Goal: Information Seeking & Learning: Learn about a topic

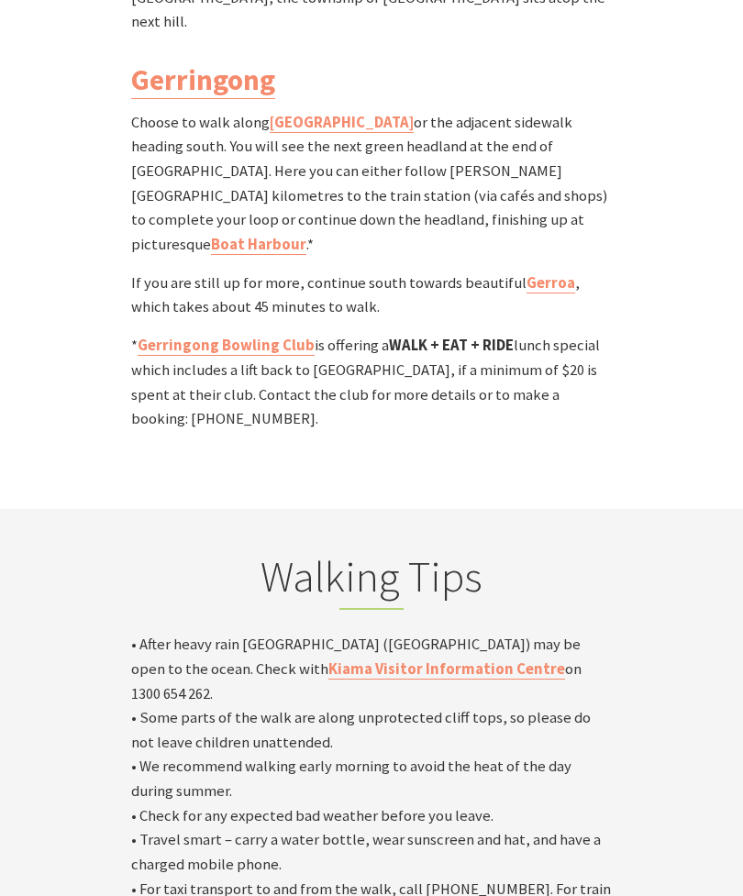
scroll to position [5909, 0]
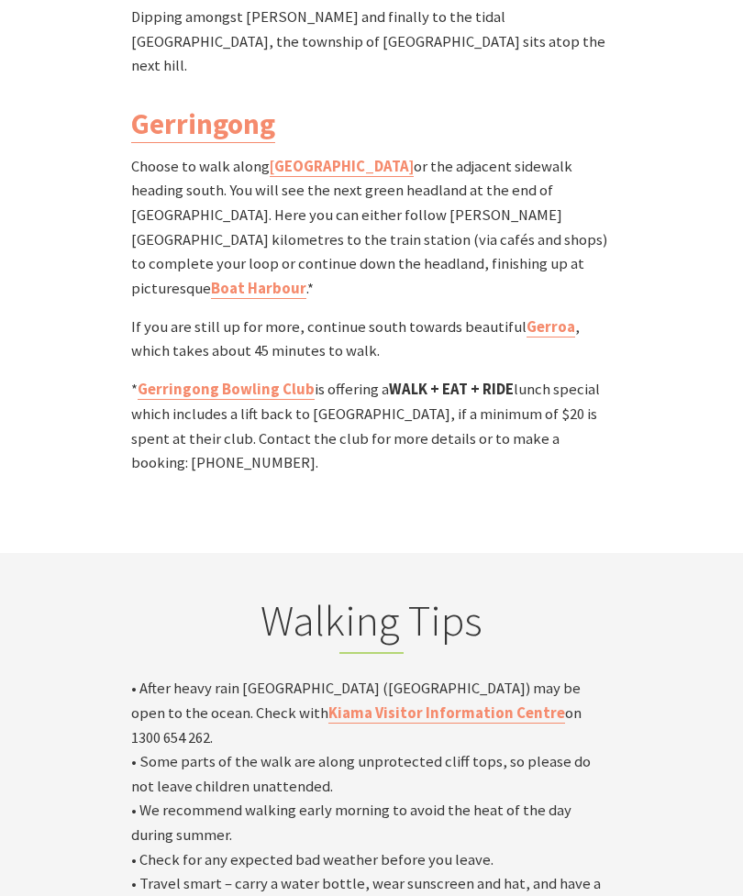
click at [370, 704] on link "Kiama Visitor Information Centre" at bounding box center [446, 714] width 237 height 20
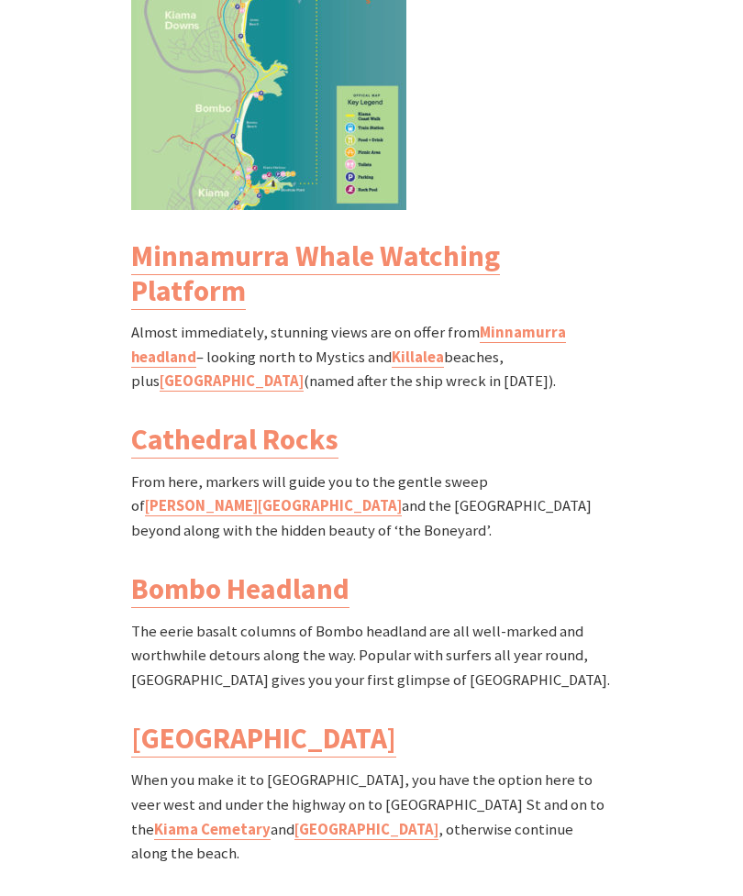
scroll to position [2218, 0]
click at [517, 340] on link "Minnamurra headland" at bounding box center [348, 344] width 435 height 45
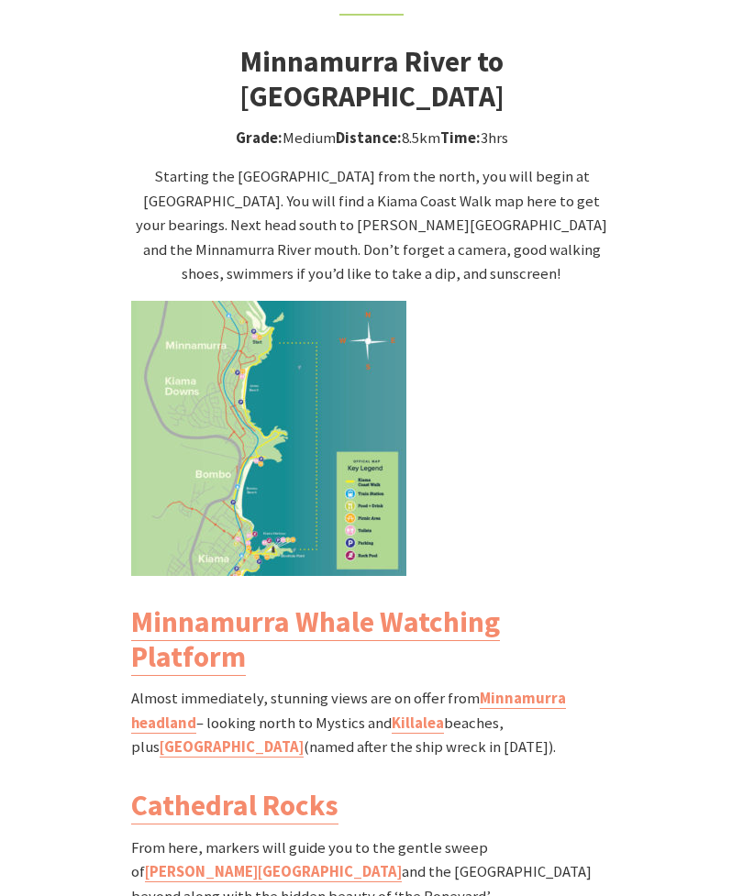
scroll to position [1850, 0]
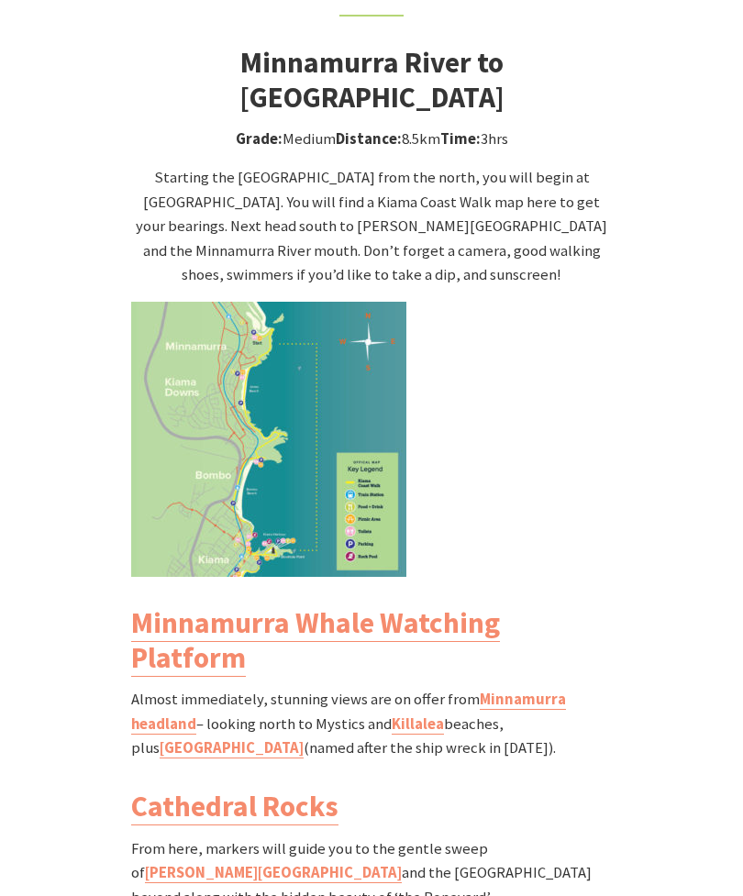
click at [423, 735] on link "Killalea" at bounding box center [418, 725] width 52 height 20
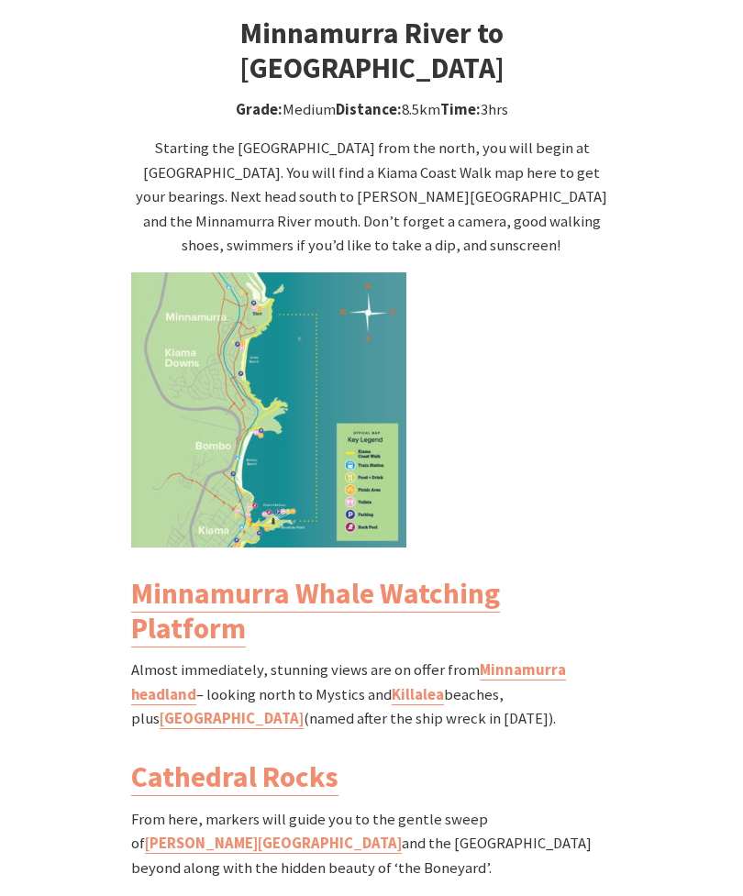
click at [606, 443] on p at bounding box center [371, 409] width 481 height 275
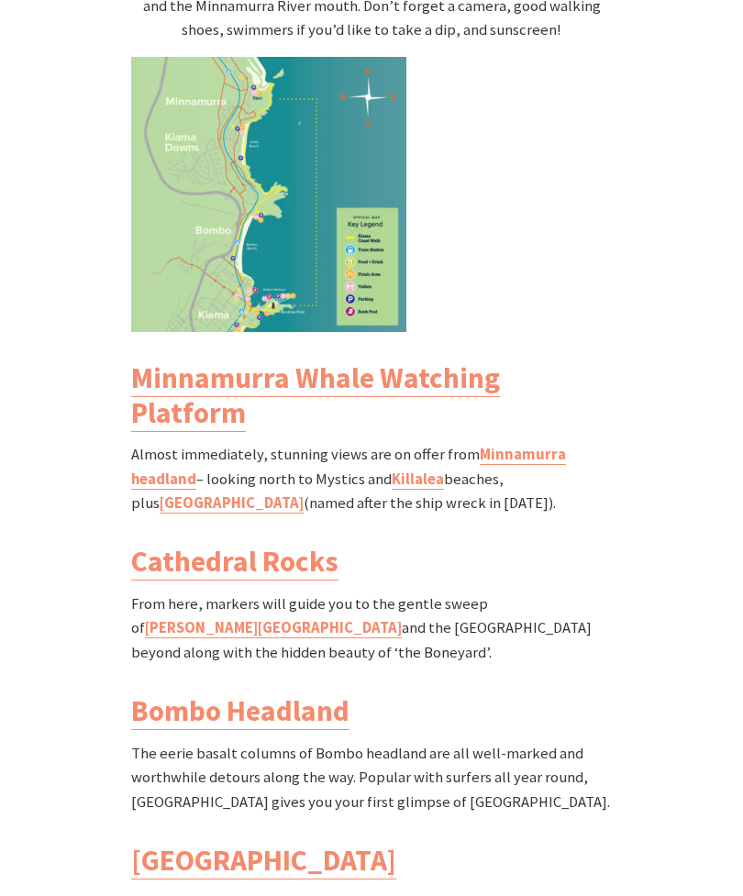
scroll to position [2097, 0]
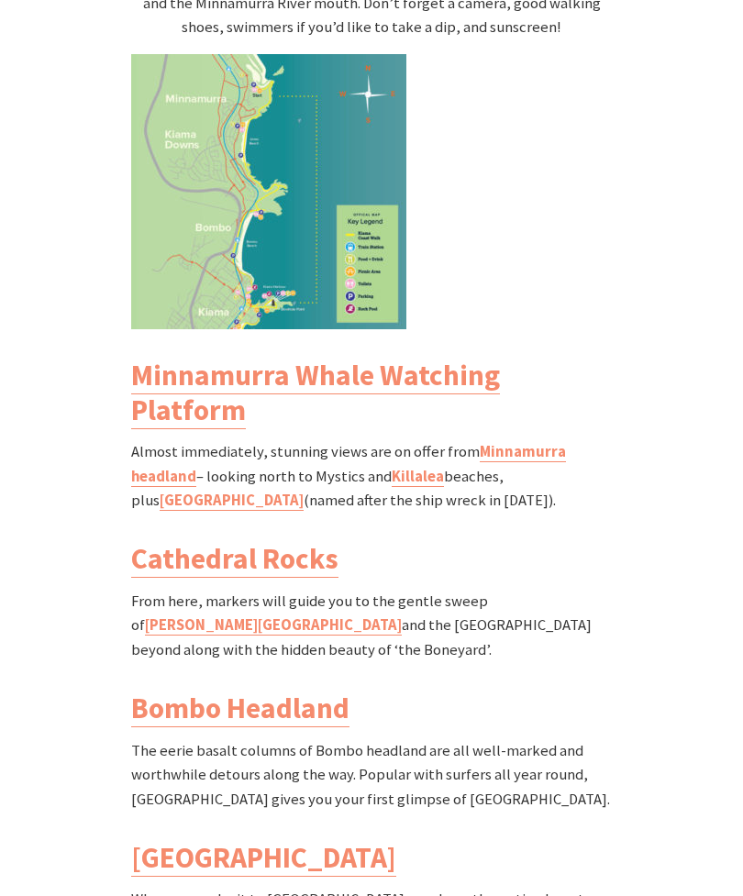
click at [293, 562] on link "Cathedral Rocks" at bounding box center [234, 560] width 207 height 38
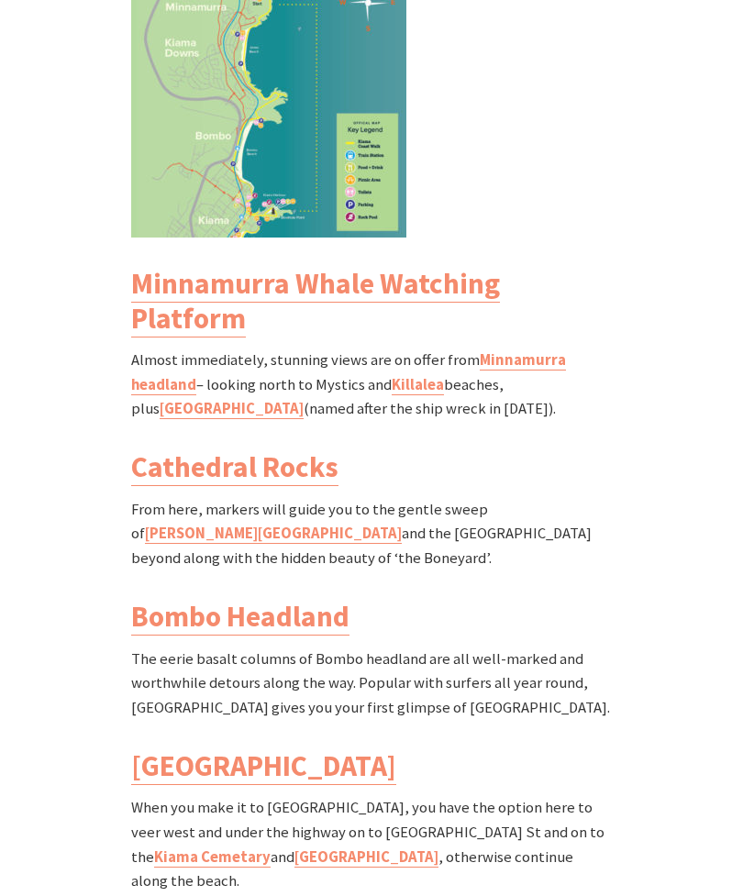
scroll to position [2190, 0]
click at [300, 621] on link "Bombo Headland" at bounding box center [240, 617] width 218 height 38
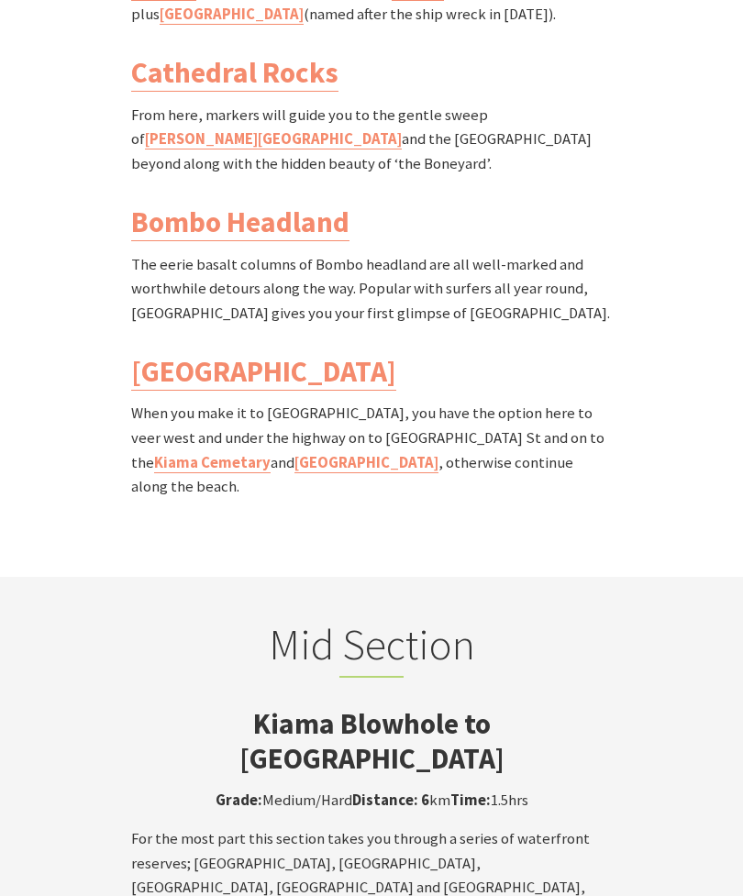
scroll to position [2574, 0]
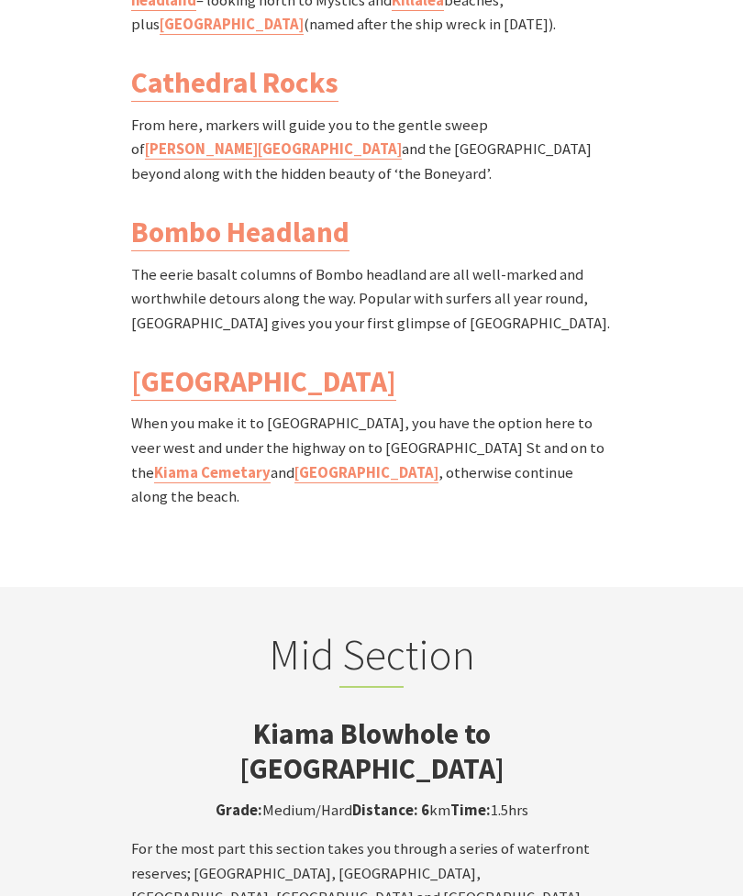
click at [270, 386] on link "[GEOGRAPHIC_DATA]" at bounding box center [263, 382] width 265 height 38
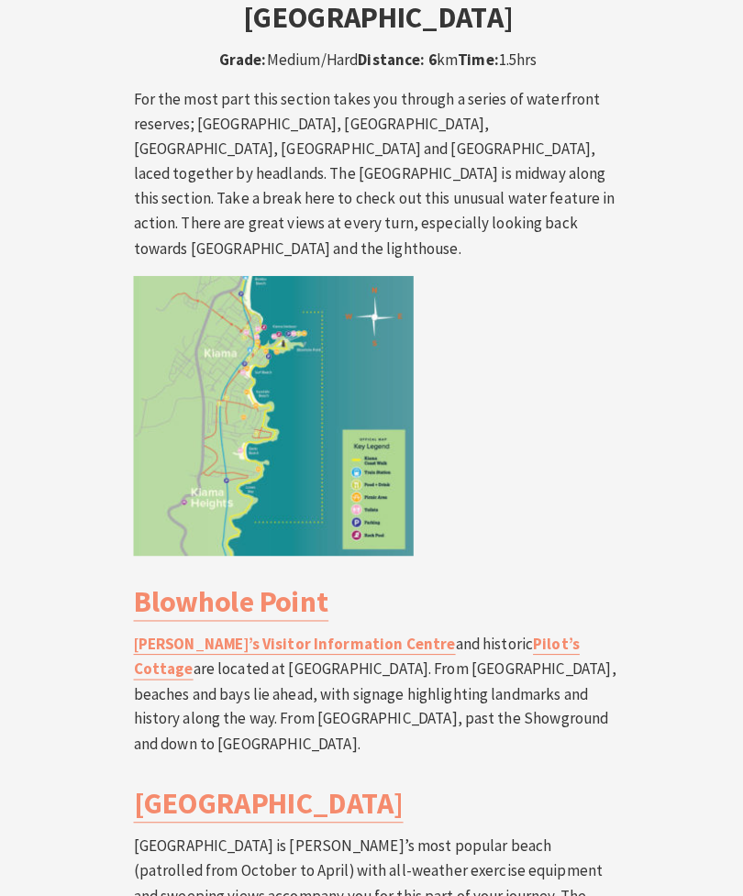
scroll to position [3327, 0]
click at [295, 572] on link "Blowhole Point" at bounding box center [227, 591] width 192 height 38
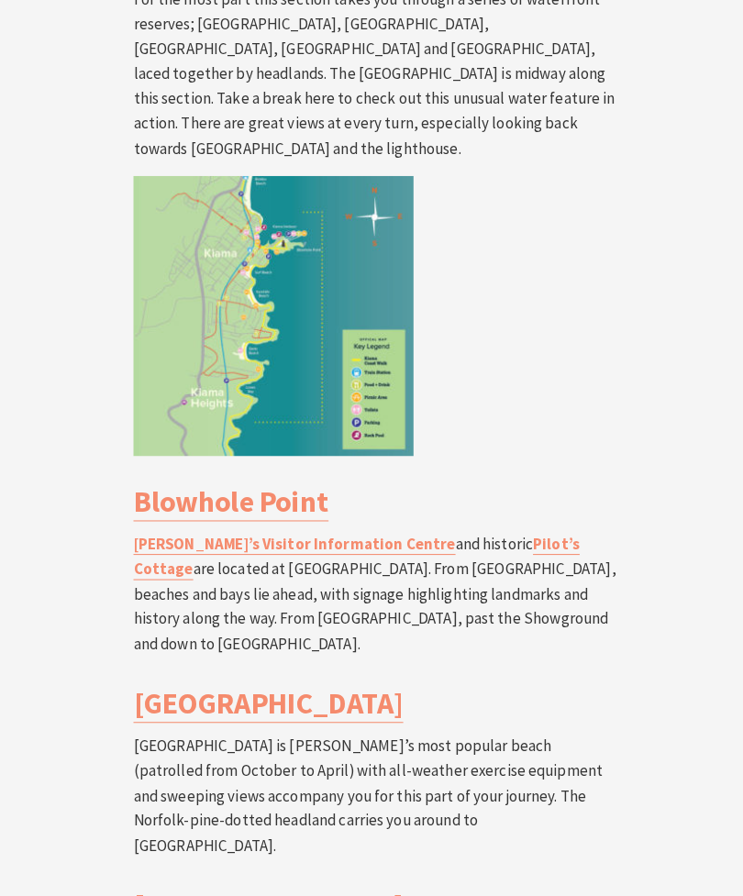
scroll to position [3445, 0]
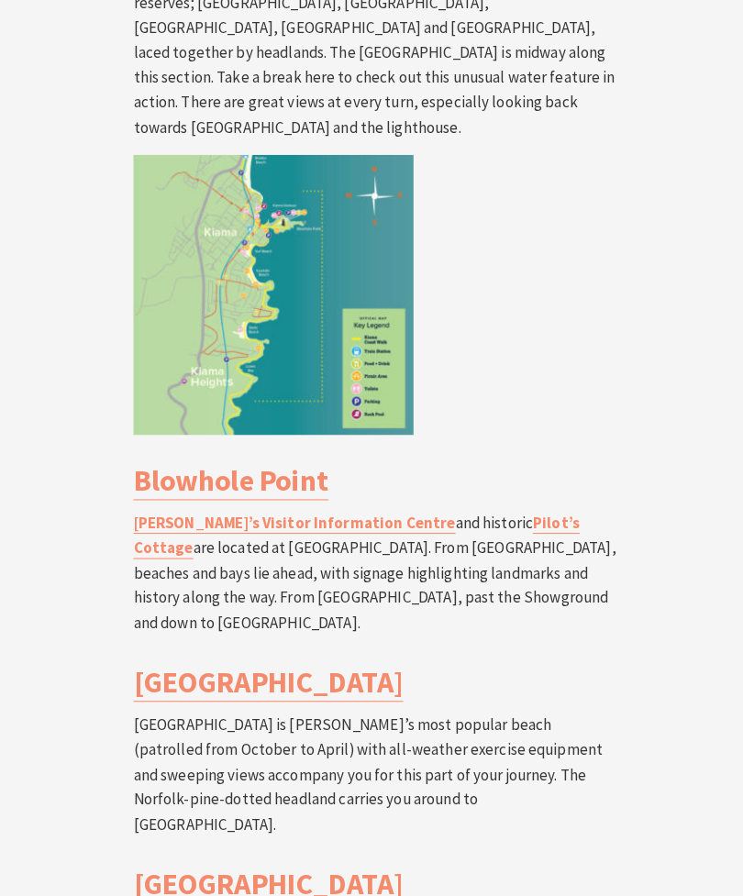
click at [243, 652] on link "Surf Beach" at bounding box center [263, 671] width 265 height 38
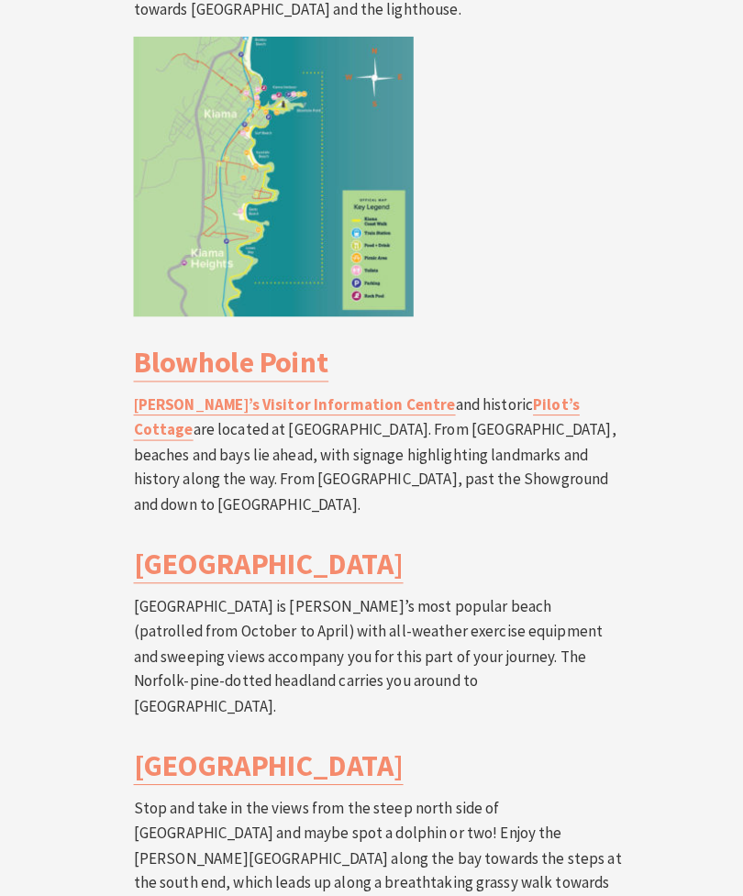
scroll to position [3563, 0]
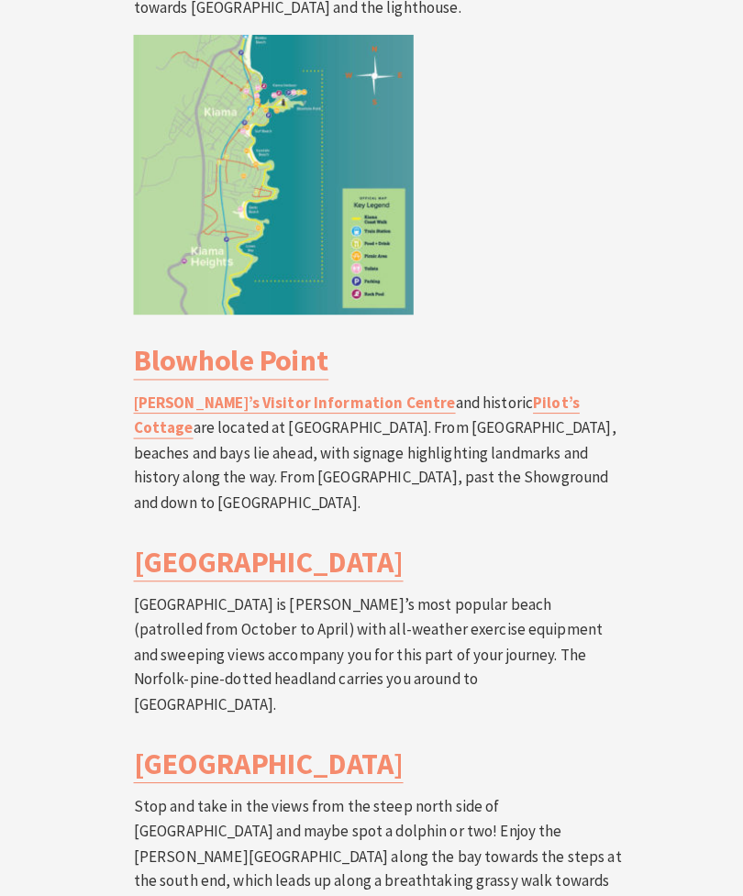
click at [283, 732] on link "Kendalls Beach" at bounding box center [263, 751] width 265 height 38
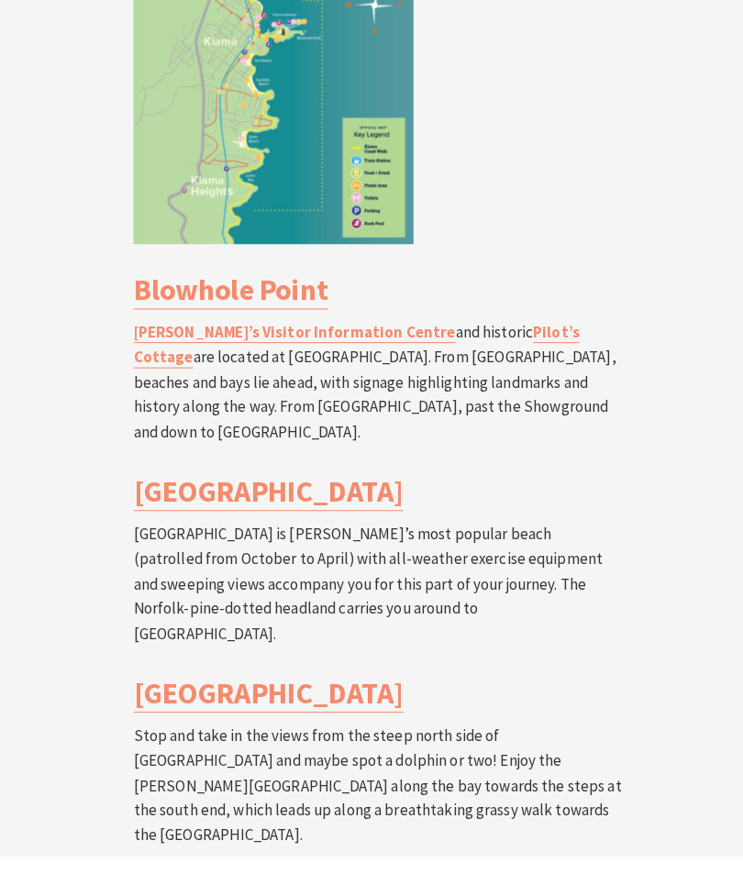
scroll to position [3655, 0]
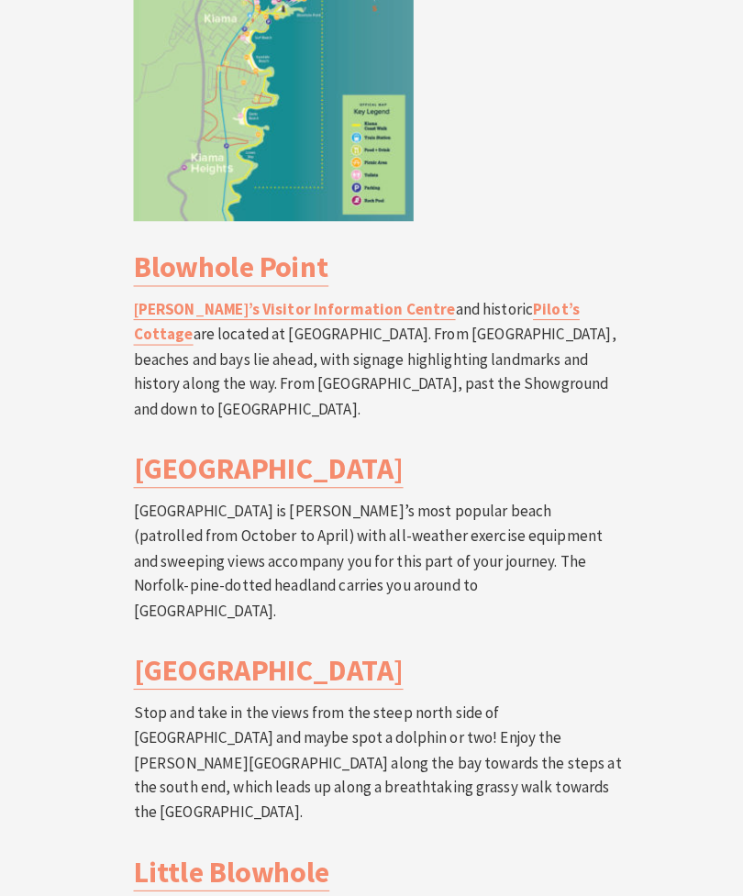
click at [292, 839] on link "Little Blowhole" at bounding box center [227, 858] width 193 height 38
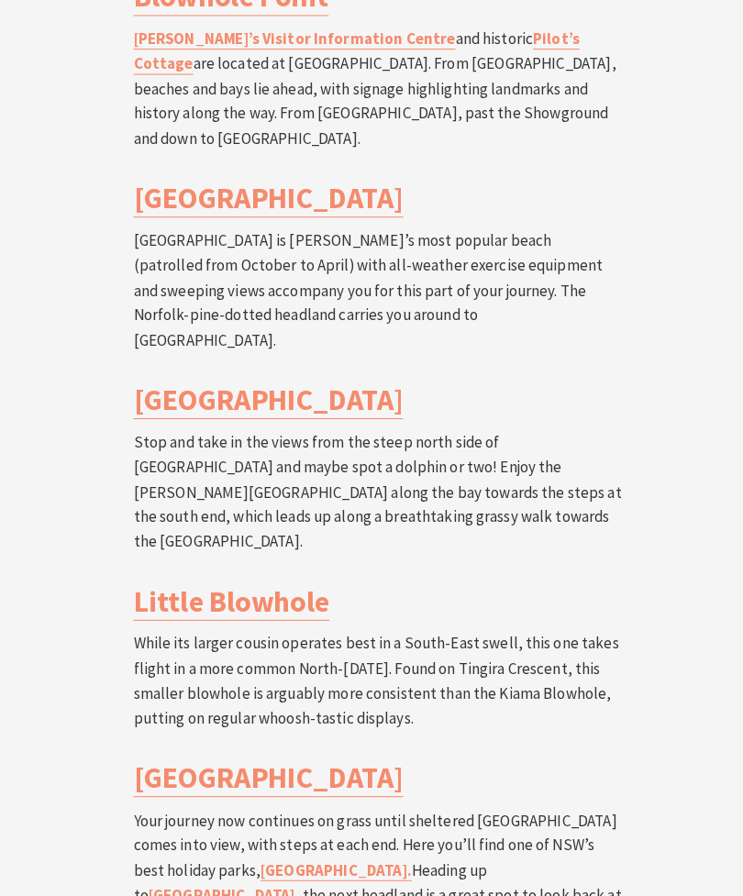
scroll to position [3926, 0]
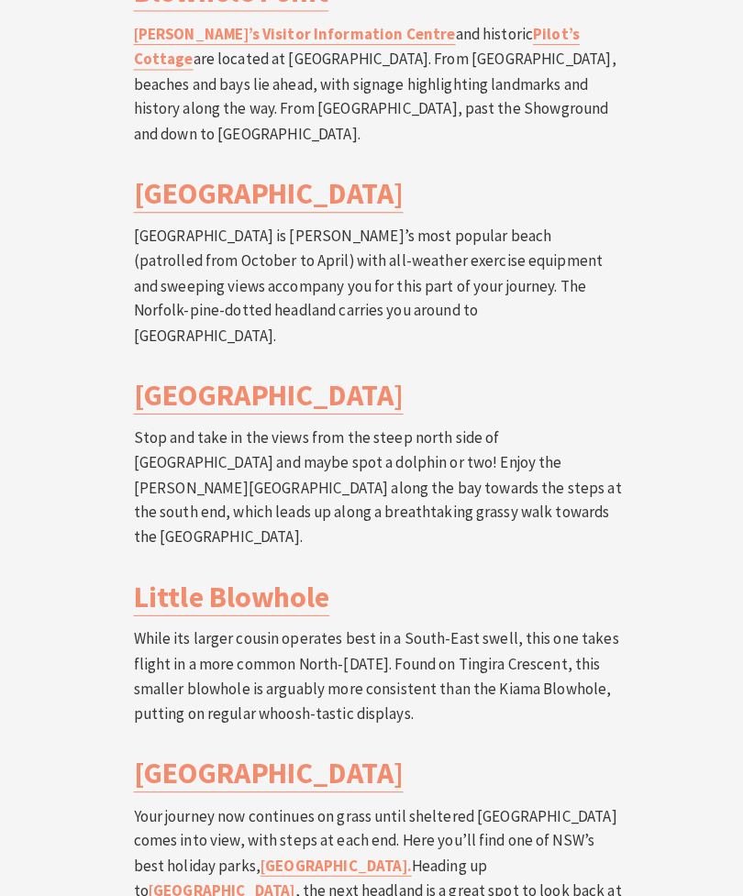
click at [240, 741] on link "Easts Beach" at bounding box center [263, 760] width 265 height 38
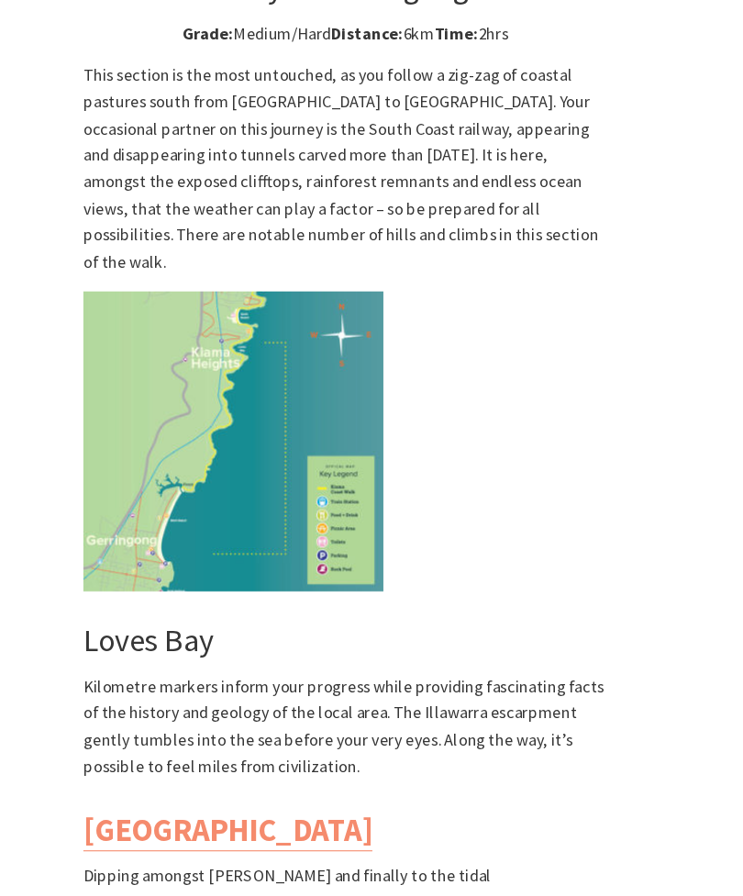
scroll to position [5105, 0]
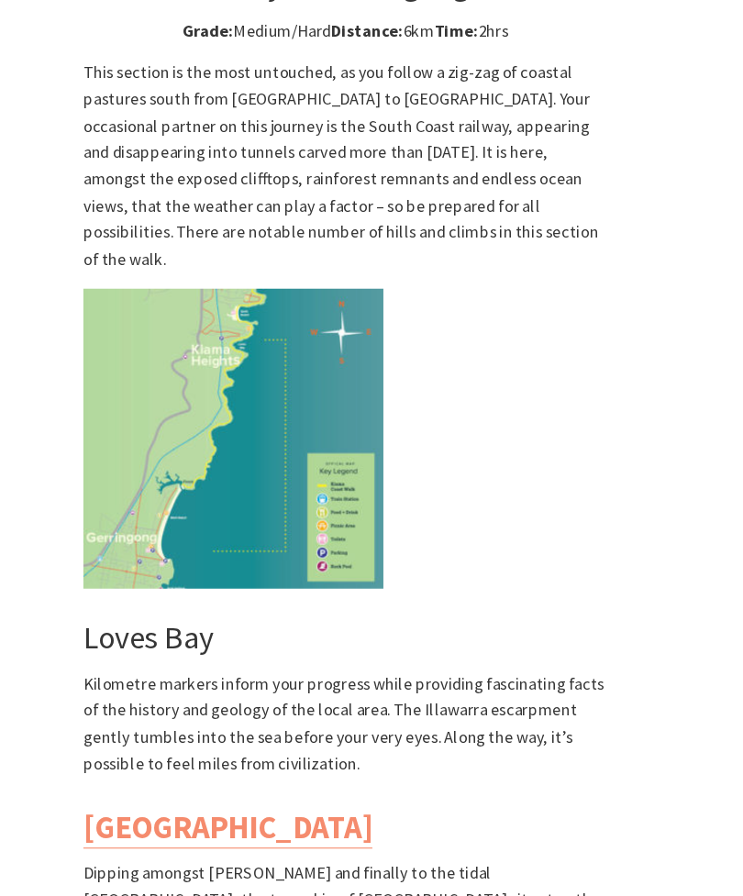
click at [190, 761] on link "Werri Lagoon" at bounding box center [263, 780] width 265 height 38
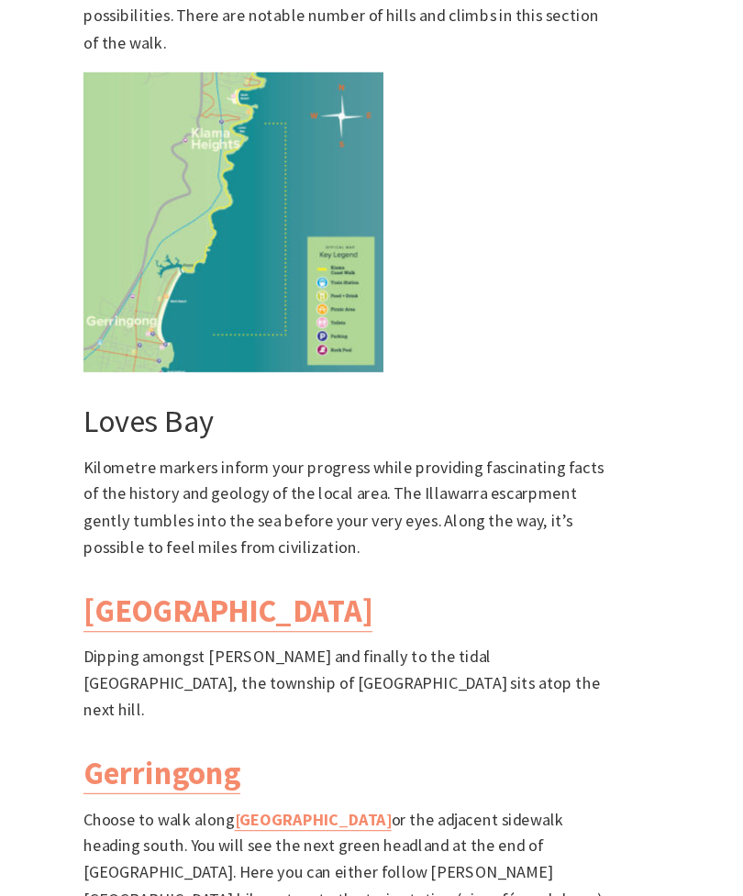
scroll to position [5324, 0]
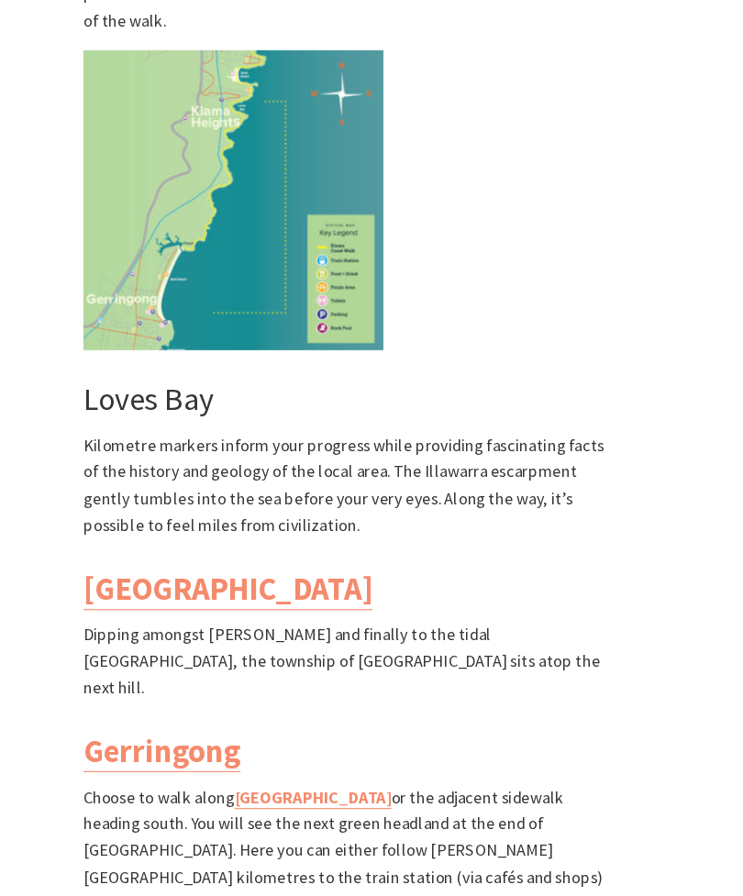
click at [178, 691] on link "Gerringong" at bounding box center [203, 710] width 144 height 38
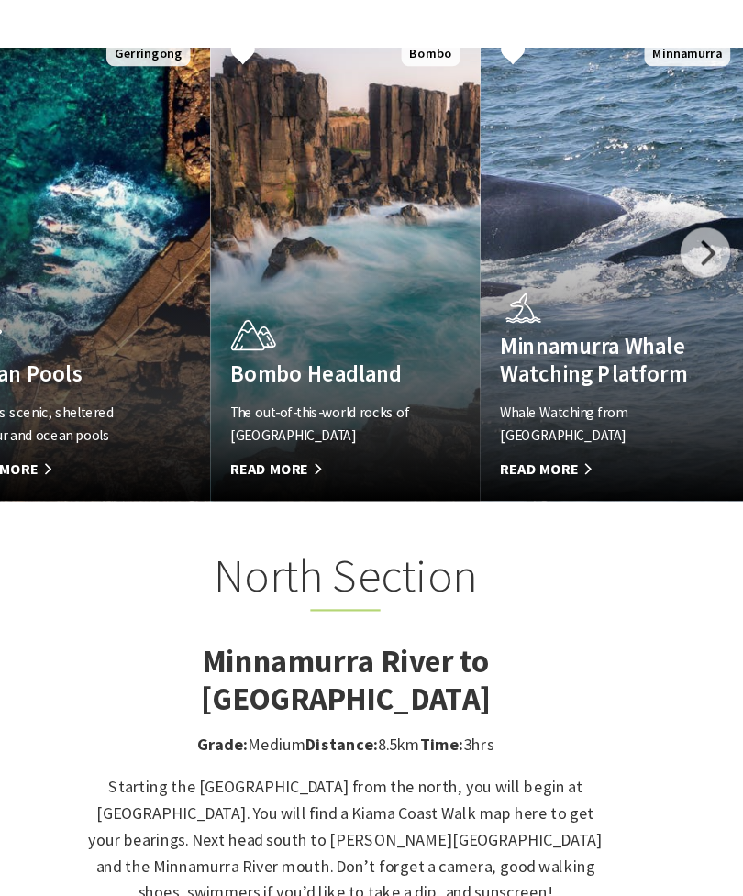
scroll to position [1306, 0]
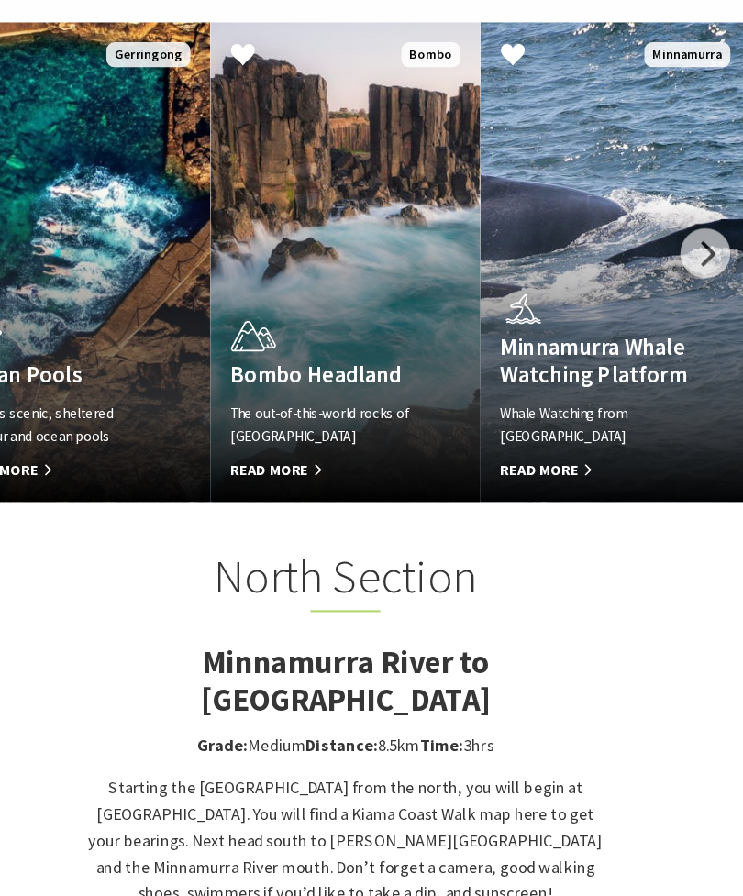
click at [604, 401] on p "Whale Watching from [GEOGRAPHIC_DATA]" at bounding box center [601, 390] width 174 height 42
click at [493, 503] on h2 "North Section" at bounding box center [371, 533] width 481 height 60
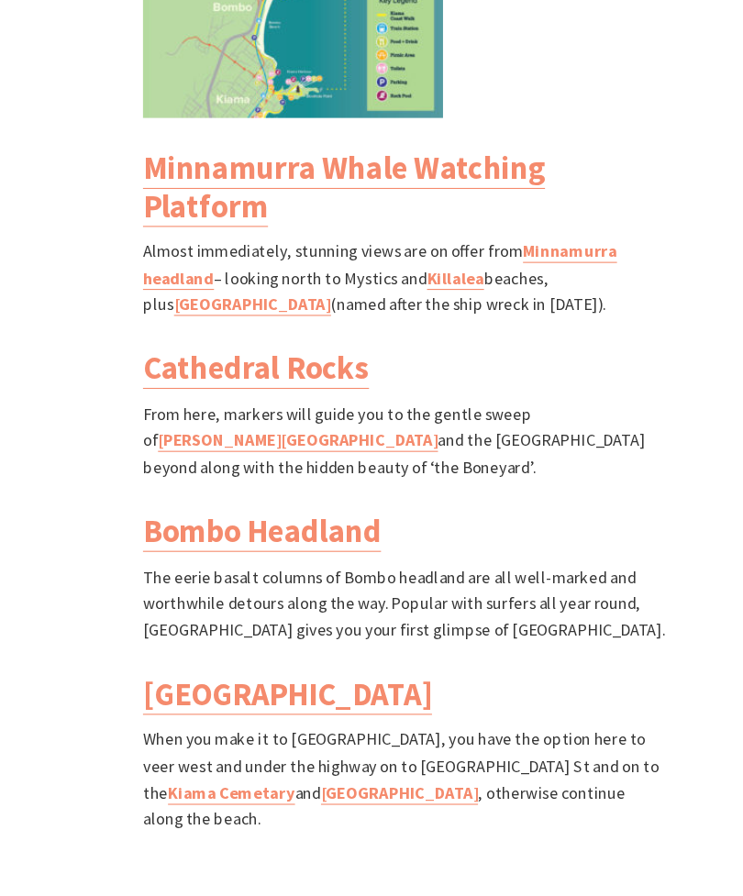
scroll to position [2313, 0]
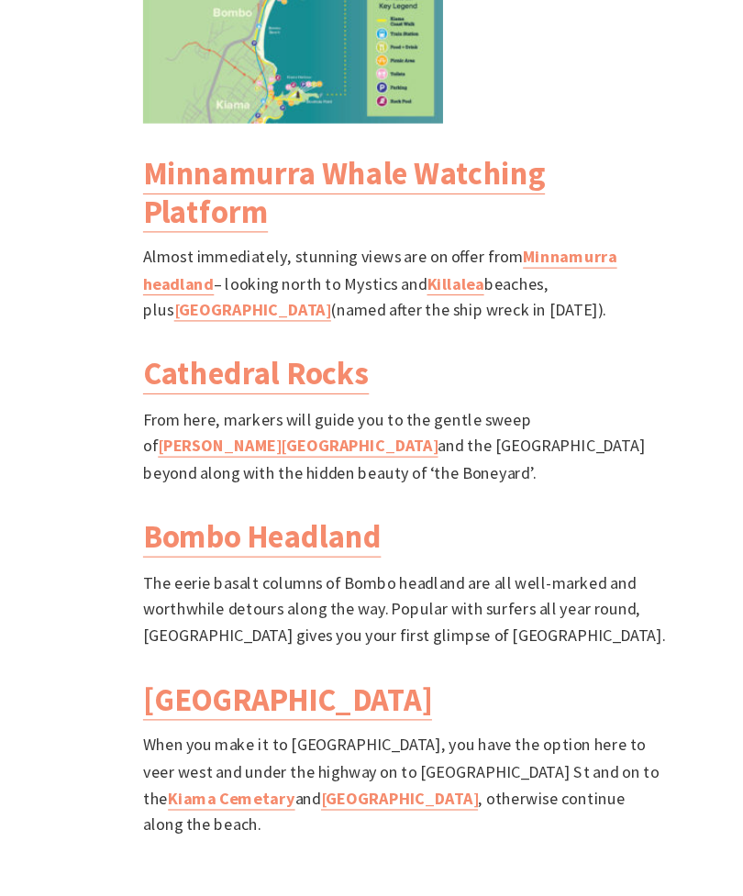
click at [602, 317] on div "North Section Minnamurra River to Kiama Blowhole Walk Grade: Medium Distance: 8…" at bounding box center [371, 171] width 495 height 1353
click at [310, 497] on link "Bombo Headland" at bounding box center [240, 494] width 218 height 38
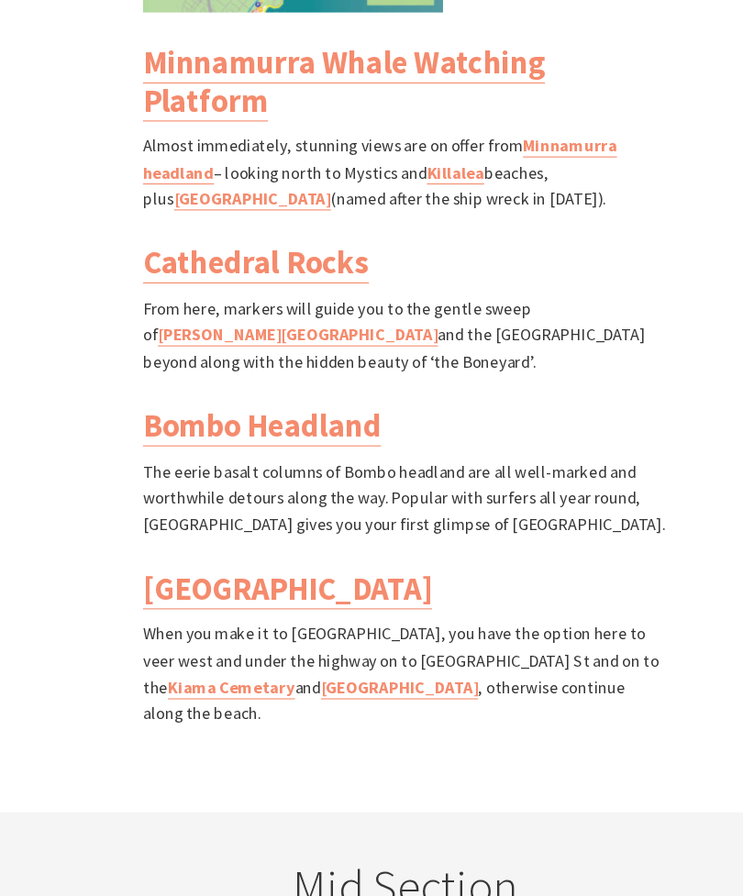
scroll to position [2403, 0]
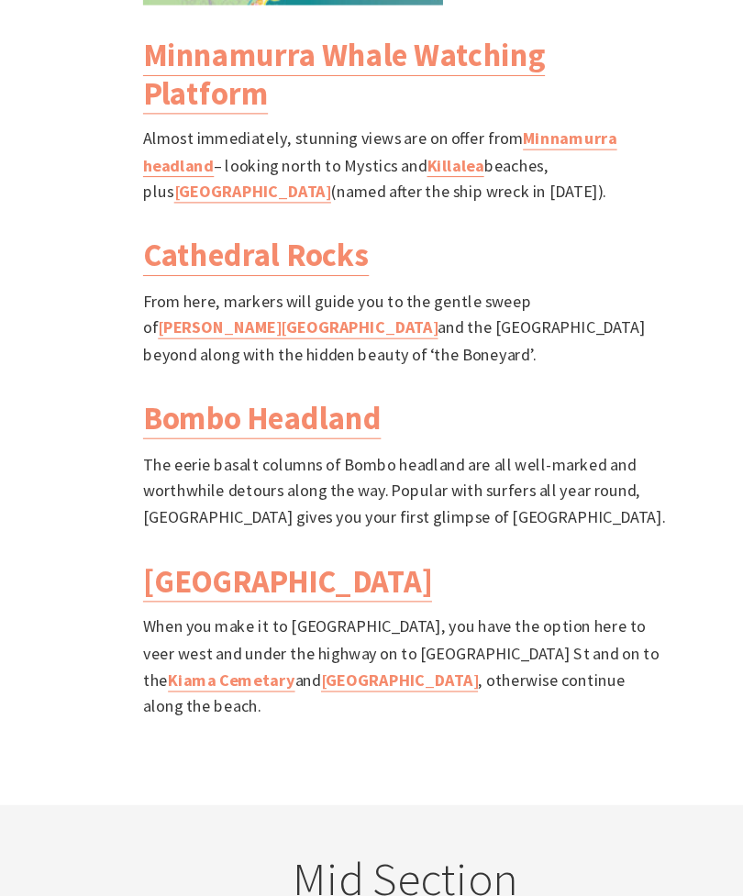
click at [299, 241] on link "Cathedral Rocks" at bounding box center [234, 255] width 207 height 38
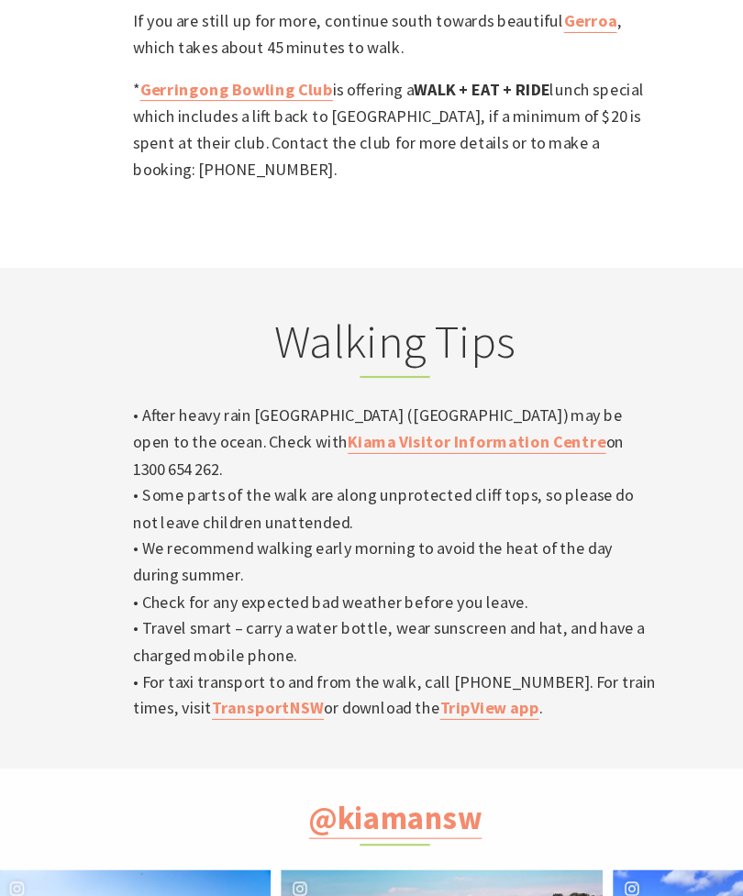
scroll to position [6203, 0]
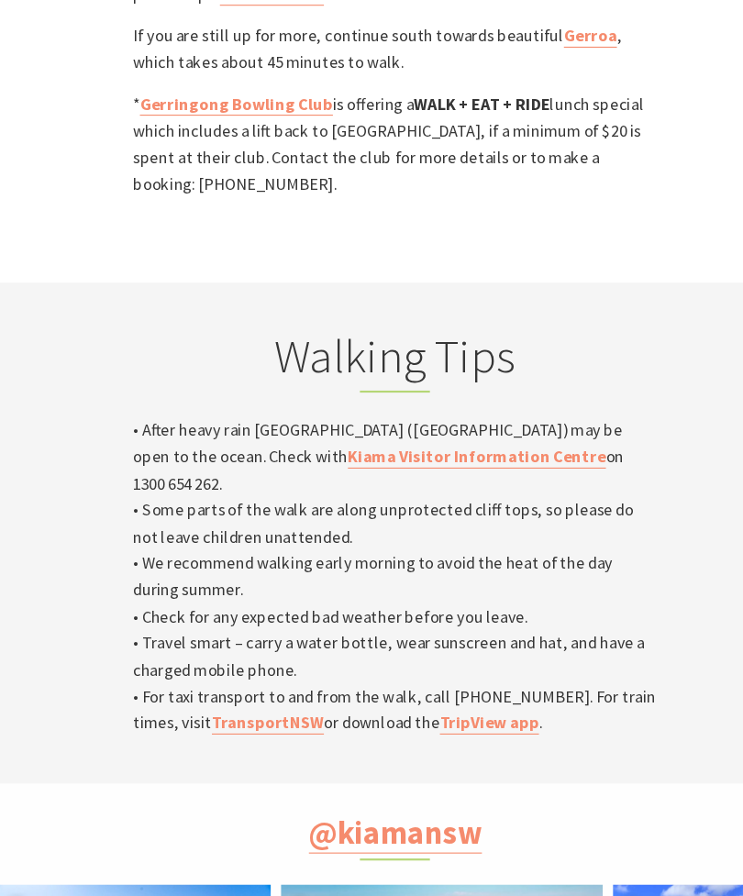
click at [215, 654] on link "TransportNSW" at bounding box center [255, 664] width 103 height 20
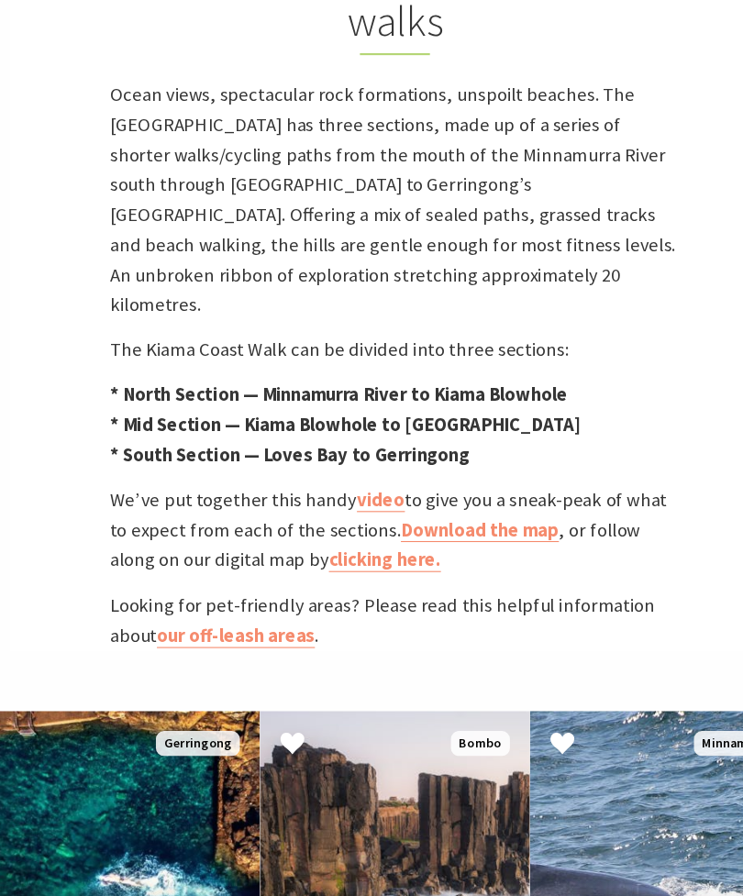
scroll to position [670, 0]
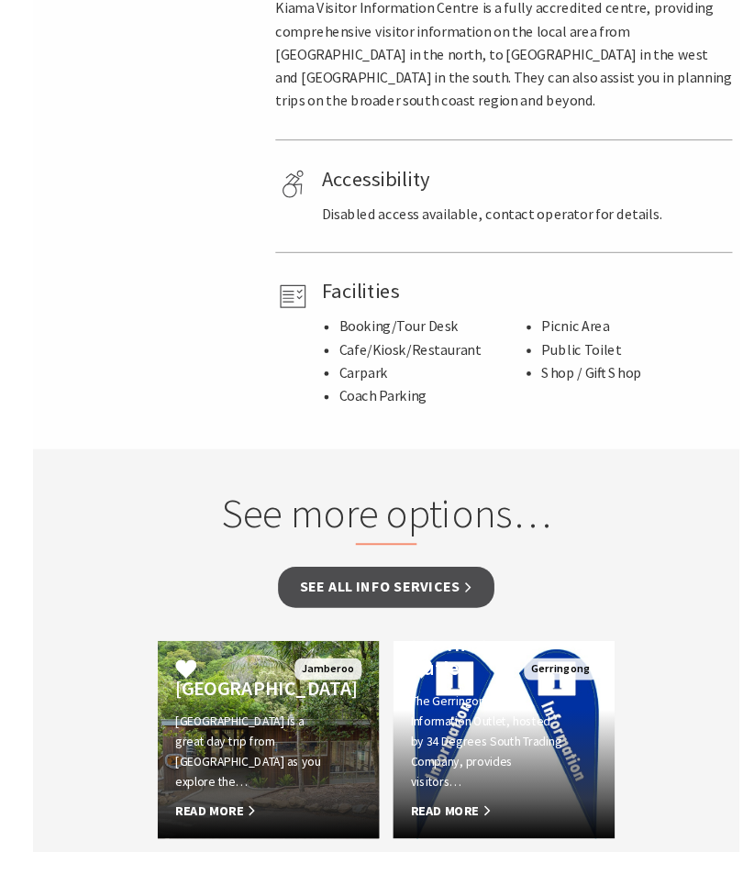
scroll to position [1220, 4]
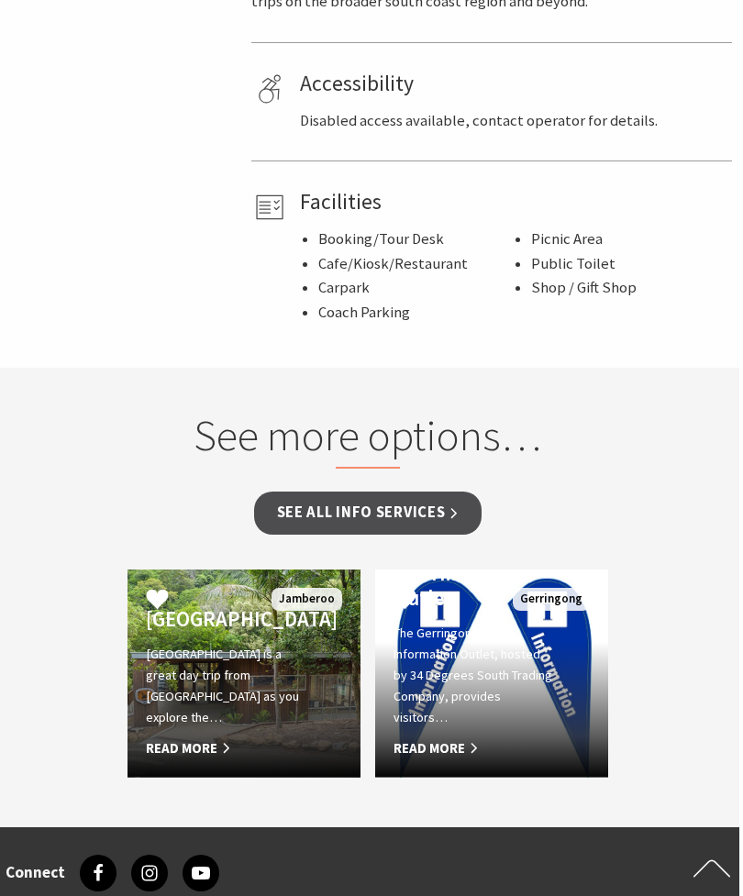
click at [455, 738] on span "Read More" at bounding box center [474, 749] width 161 height 22
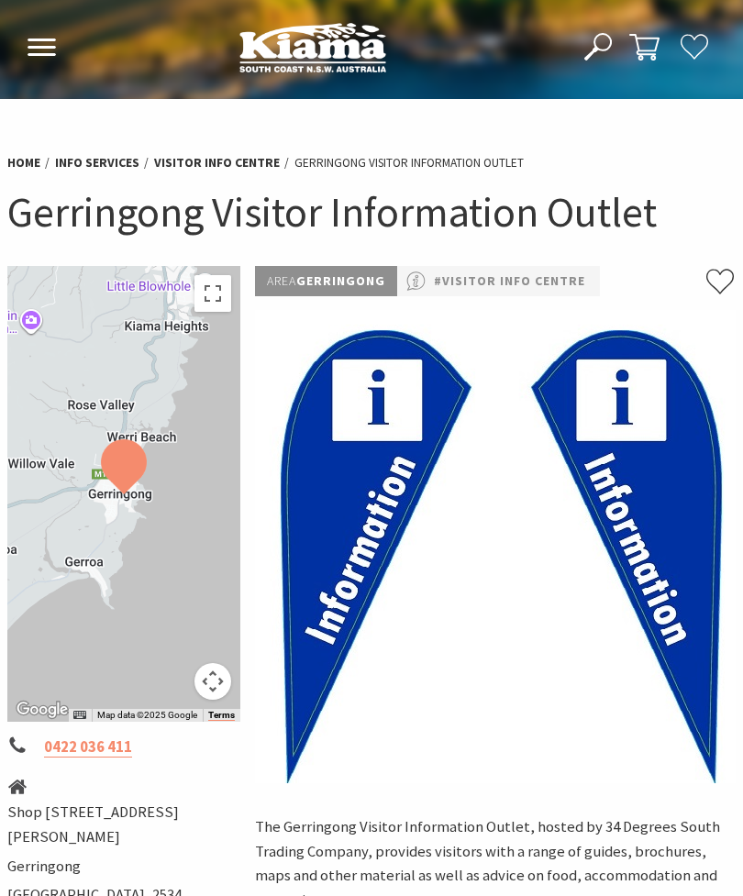
click at [39, 59] on button "Open Nav" at bounding box center [41, 49] width 39 height 30
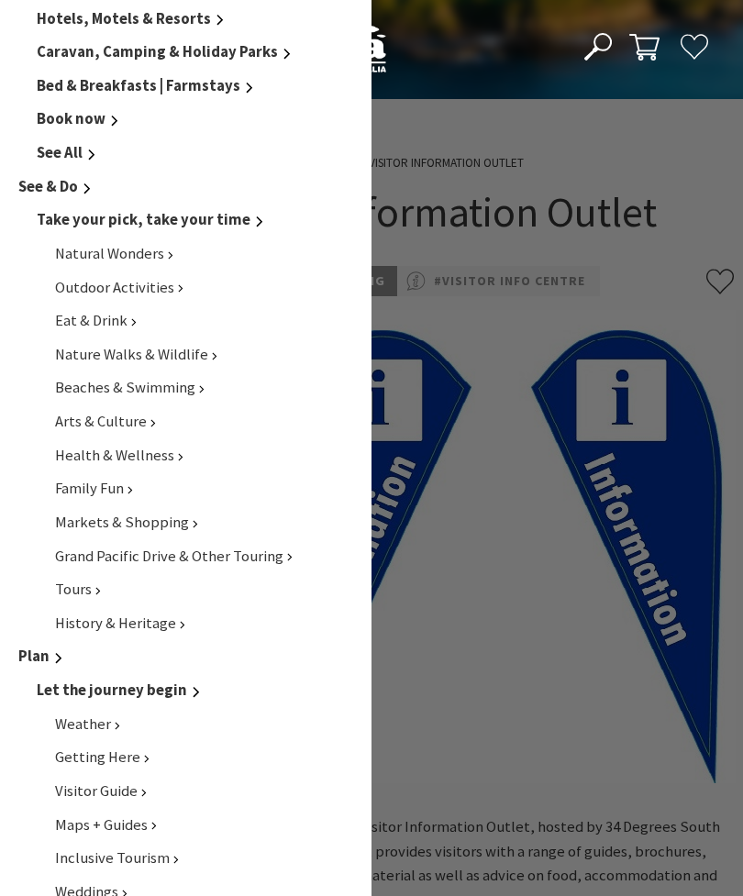
scroll to position [416, 0]
click at [183, 345] on span "Nature Walks & Wildlife" at bounding box center [131, 353] width 153 height 19
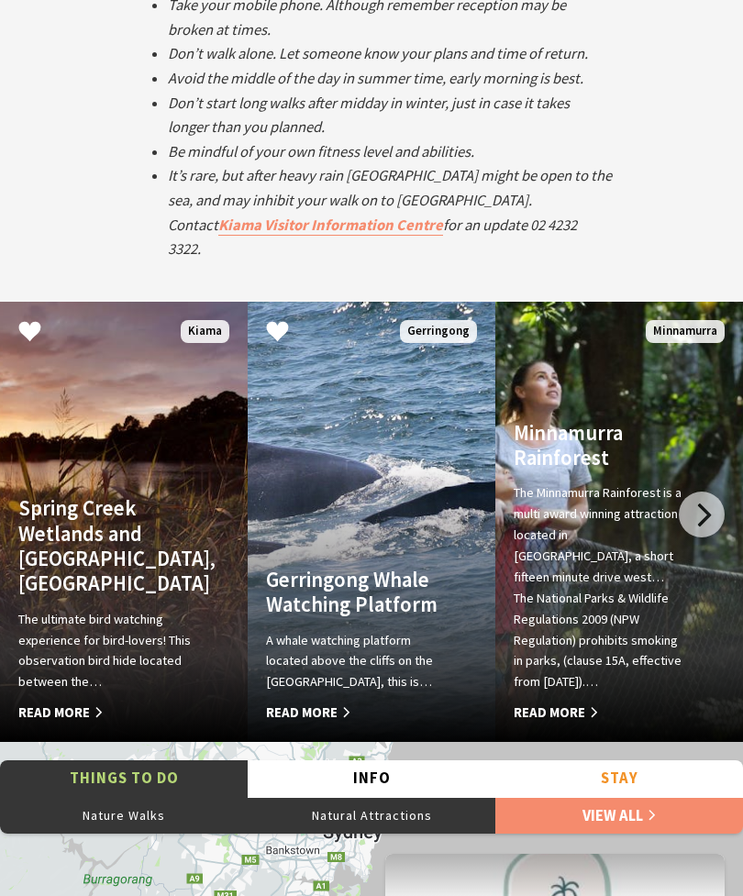
scroll to position [3683, 0]
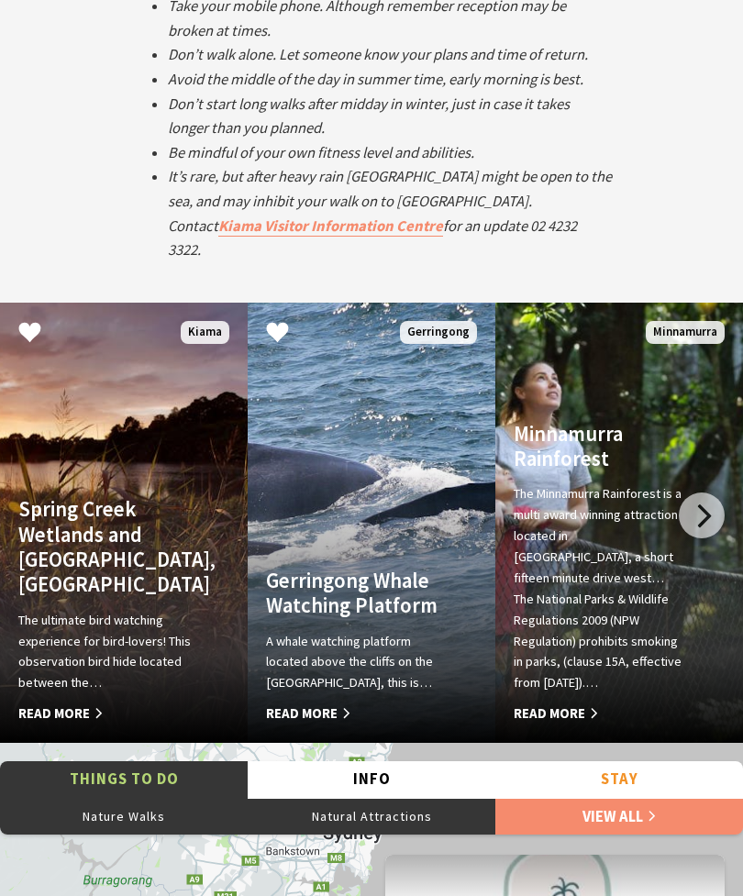
click at [547, 703] on span "Read More" at bounding box center [601, 714] width 174 height 22
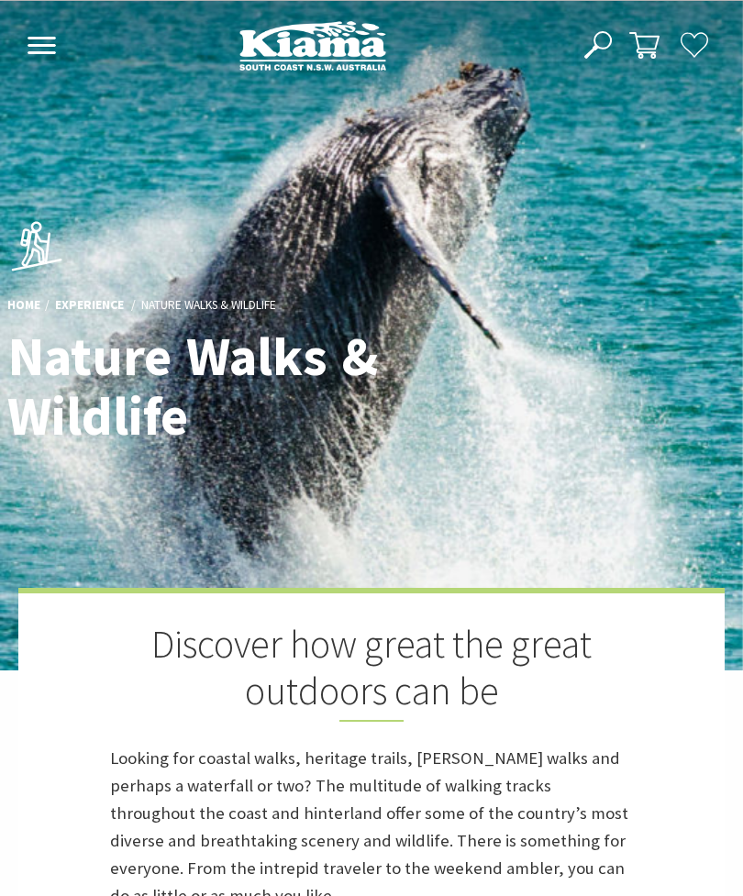
scroll to position [0, 0]
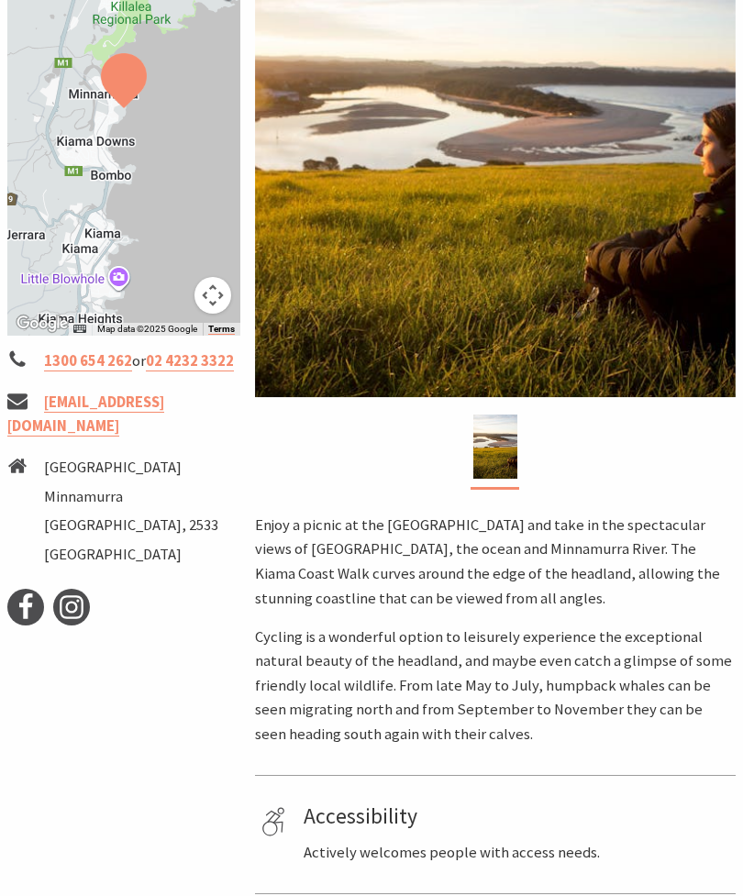
scroll to position [371, 0]
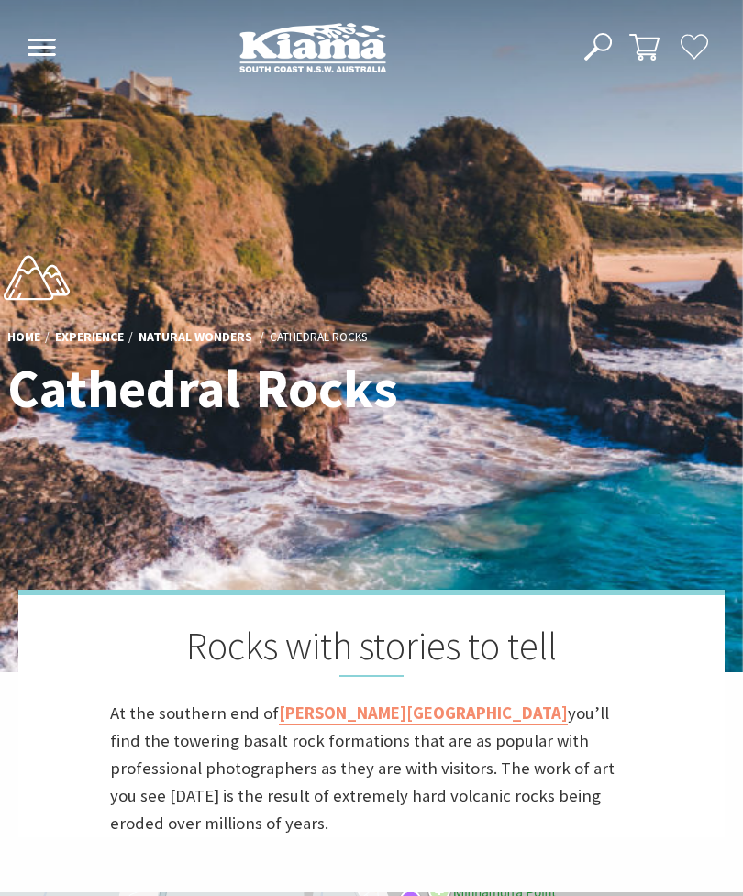
scroll to position [561, 737]
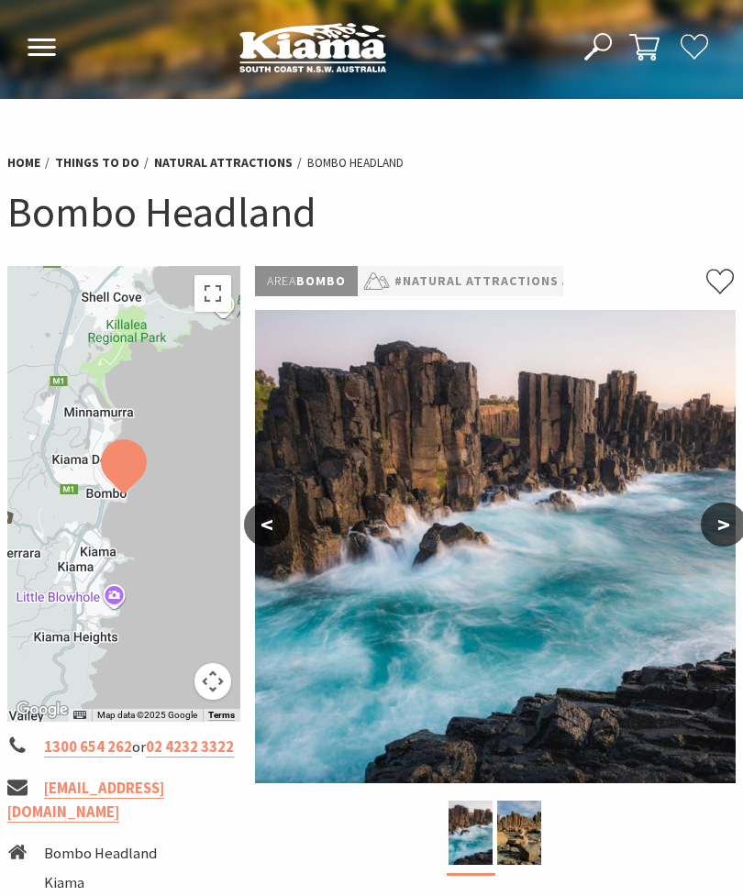
click at [716, 510] on button ">" at bounding box center [724, 525] width 46 height 44
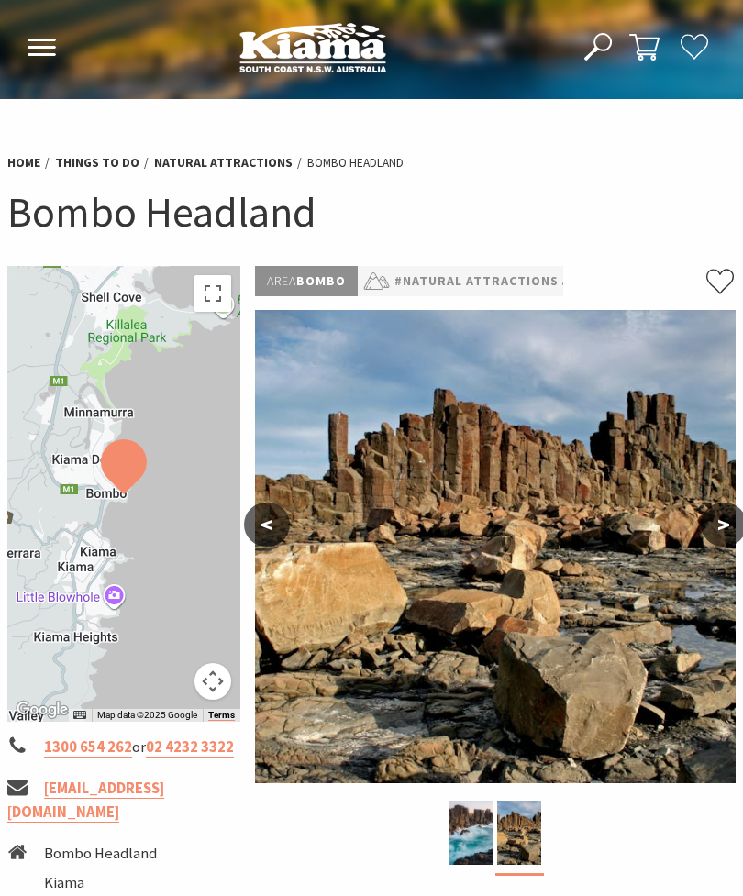
scroll to position [0, 4]
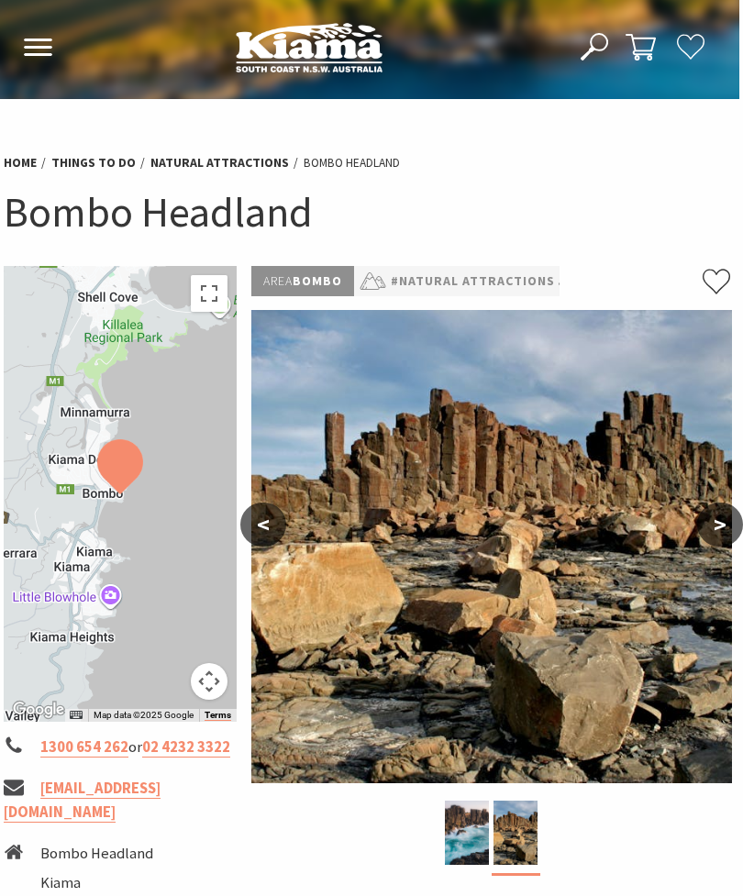
click at [270, 526] on button "<" at bounding box center [263, 525] width 46 height 44
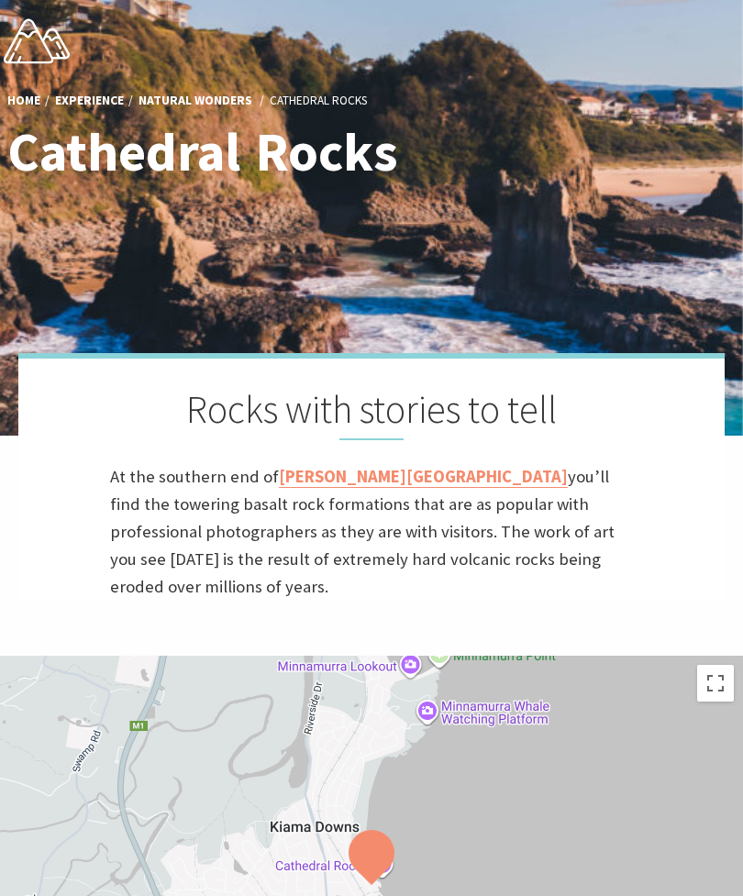
scroll to position [193, 0]
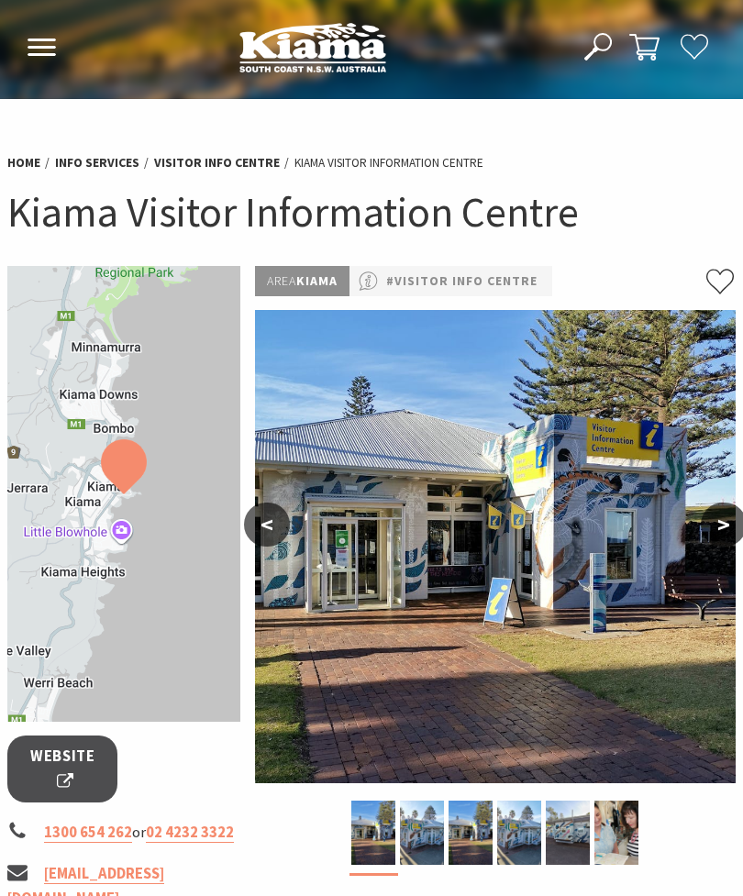
scroll to position [1279, 4]
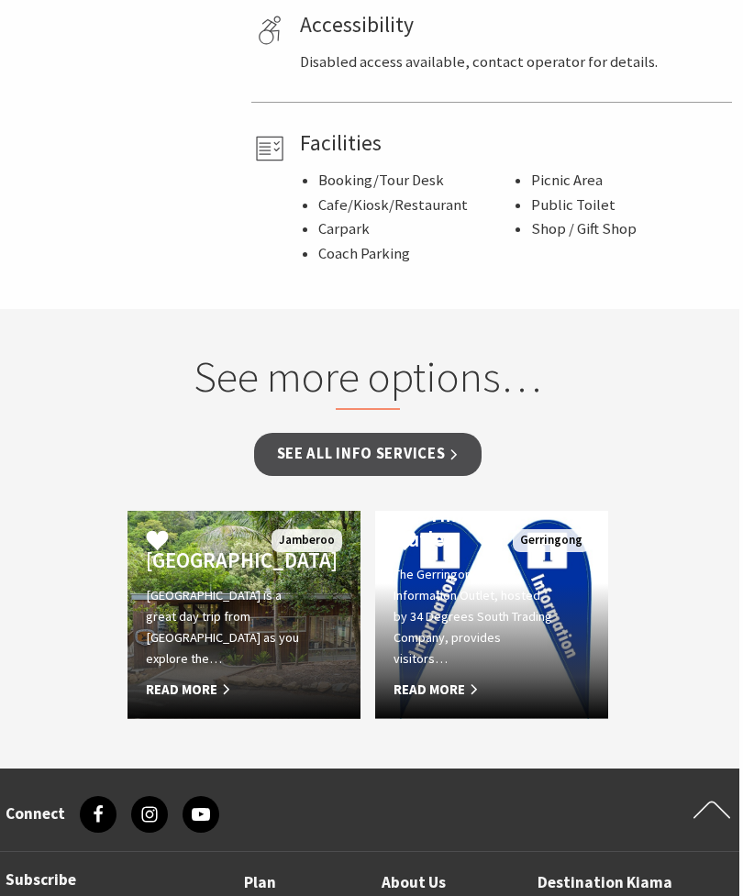
click at [216, 549] on h4 "[GEOGRAPHIC_DATA]" at bounding box center [226, 561] width 161 height 25
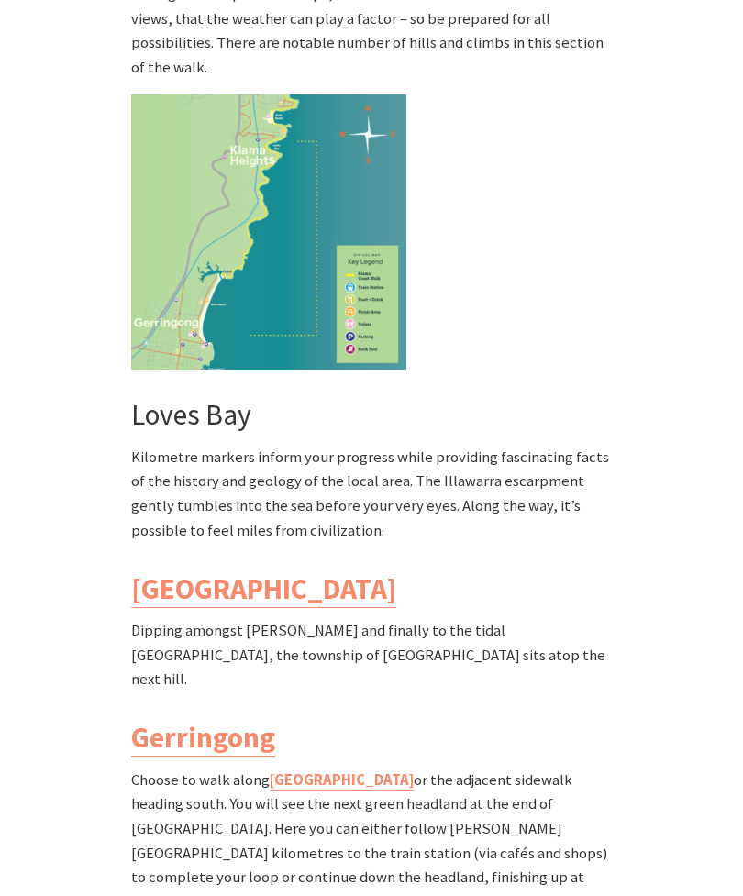
scroll to position [5274, 0]
